Goal: Navigation & Orientation: Find specific page/section

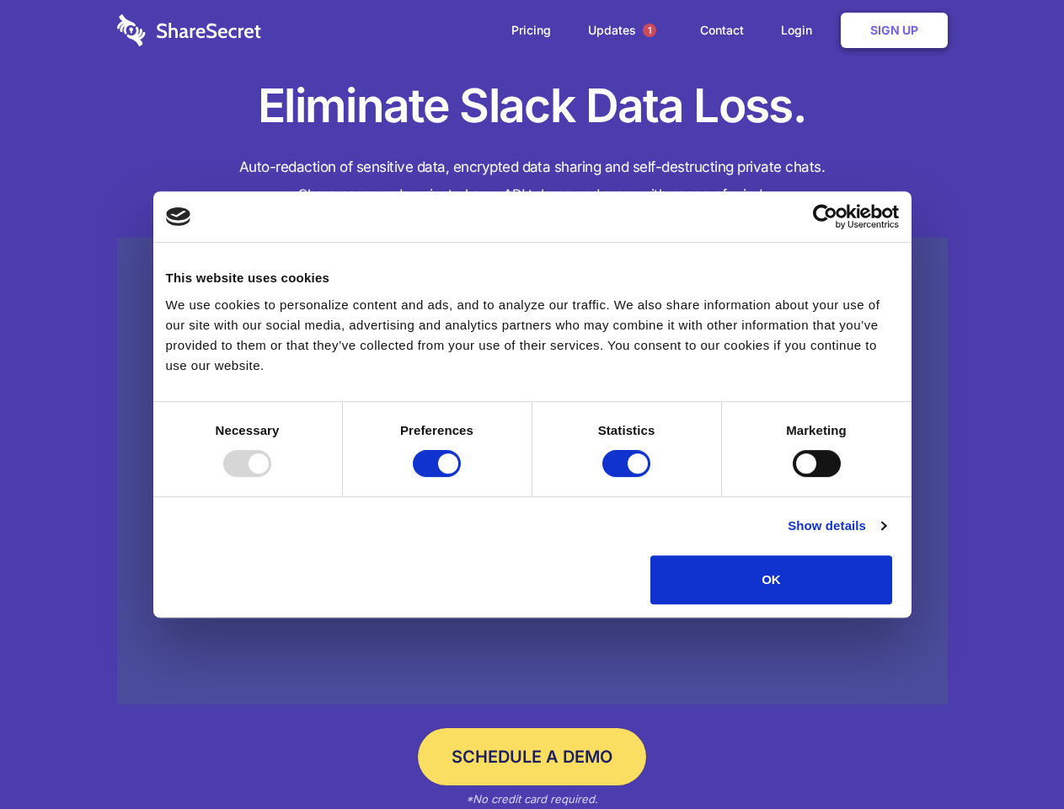
click at [271, 477] on div at bounding box center [247, 463] width 48 height 27
click at [461, 477] on input "Preferences" at bounding box center [437, 463] width 48 height 27
checkbox input "false"
click at [628, 477] on input "Statistics" at bounding box center [626, 463] width 48 height 27
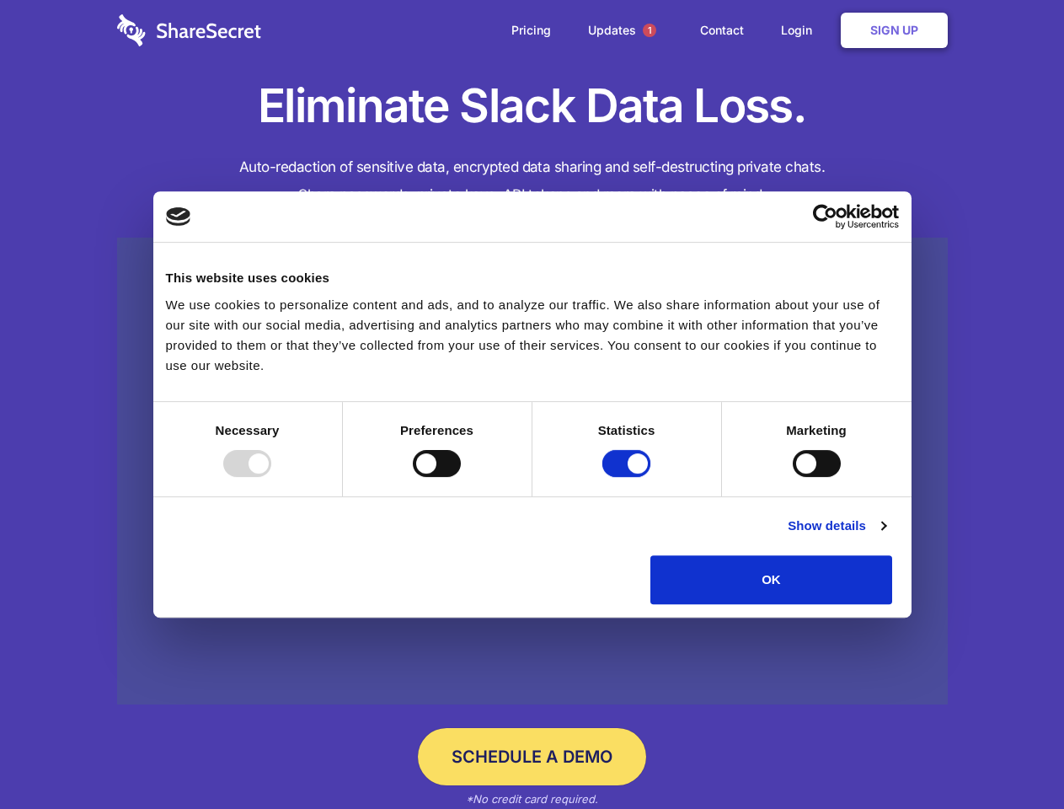
checkbox input "false"
click at [793, 477] on input "Marketing" at bounding box center [817, 463] width 48 height 27
checkbox input "true"
click at [885, 536] on link "Show details" at bounding box center [837, 525] width 98 height 20
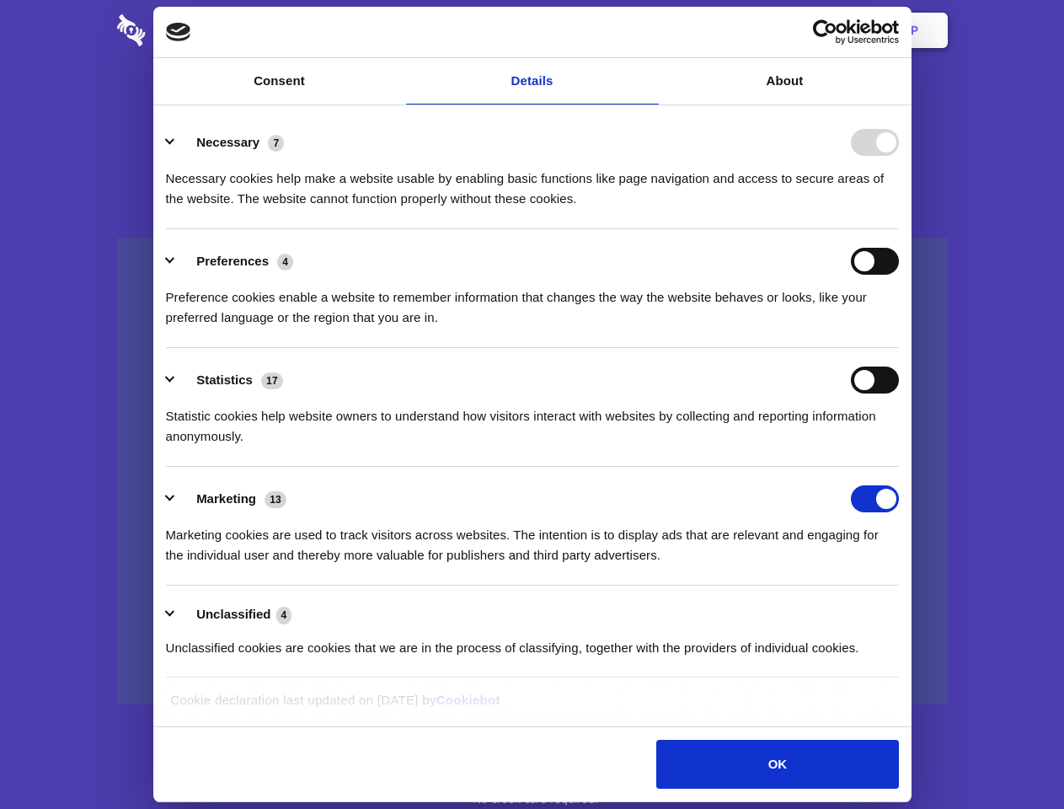
click at [899, 229] on li "Necessary 7 Necessary cookies help make a website usable by enabling basic func…" at bounding box center [532, 169] width 733 height 119
click at [649, 30] on span "1" at bounding box center [649, 30] width 13 height 13
